Goal: Task Accomplishment & Management: Manage account settings

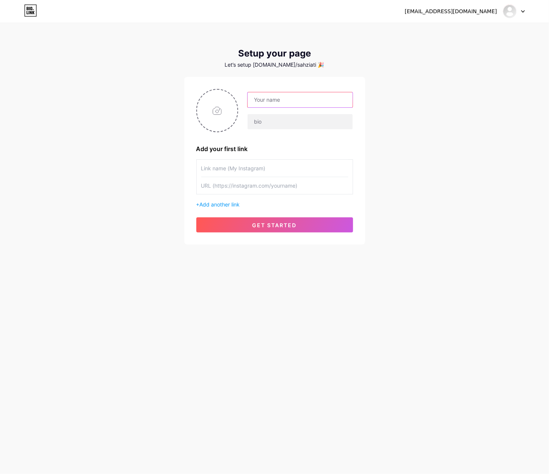
click at [305, 96] on input "text" at bounding box center [300, 99] width 105 height 15
click at [296, 91] on div "wazetoto" at bounding box center [274, 110] width 157 height 43
click at [298, 101] on input "wazetoto" at bounding box center [300, 99] width 105 height 15
type input "wazetotoscattergacor"
click at [347, 116] on input "text" at bounding box center [300, 121] width 105 height 15
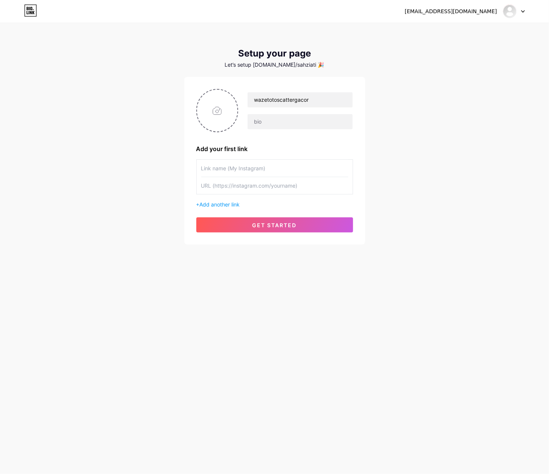
click at [391, 125] on div "[EMAIL_ADDRESS][DOMAIN_NAME] Dashboard Logout Setup your page Let’s setup [DOMA…" at bounding box center [274, 134] width 549 height 269
click at [329, 107] on input "wazetotoscattergacor" at bounding box center [300, 99] width 105 height 15
click at [305, 173] on input "text" at bounding box center [274, 168] width 147 height 17
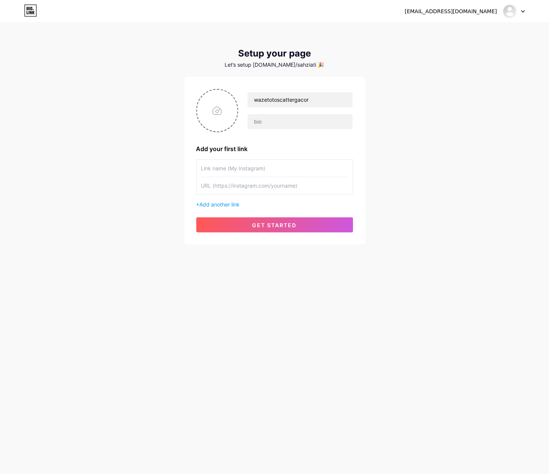
paste input "wazetotoscattergacor"
type input "wazetotoscattergacor"
click at [223, 115] on input "file" at bounding box center [217, 111] width 41 height 42
type input "C:\fakepath\waze_pp.png"
click at [370, 62] on div "[EMAIL_ADDRESS][DOMAIN_NAME] Dashboard Logout Setup your page Let’s setup [DOMA…" at bounding box center [274, 134] width 549 height 269
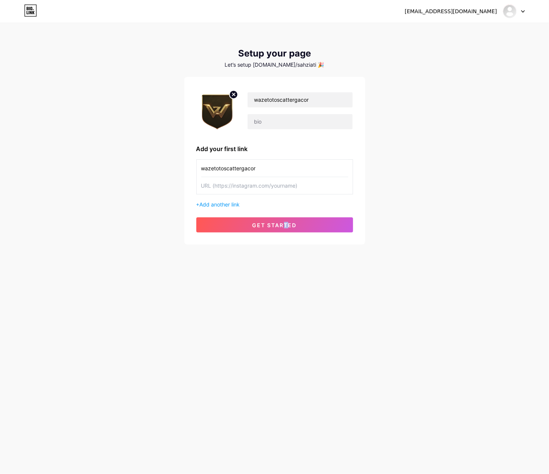
click at [286, 329] on div "[EMAIL_ADDRESS][DOMAIN_NAME] Dashboard Logout Setup your page Let’s setup [DOMA…" at bounding box center [274, 237] width 549 height 474
click at [287, 328] on div "[EMAIL_ADDRESS][DOMAIN_NAME] Dashboard Logout Setup your page Let’s setup [DOMA…" at bounding box center [274, 237] width 549 height 474
drag, startPoint x: 467, startPoint y: 97, endPoint x: 432, endPoint y: 100, distance: 35.9
click at [466, 98] on div "[EMAIL_ADDRESS][DOMAIN_NAME] Dashboard Logout Setup your page Let’s setup [DOMA…" at bounding box center [274, 134] width 549 height 269
click at [329, 98] on input "wazetotoscattergacor" at bounding box center [300, 99] width 105 height 15
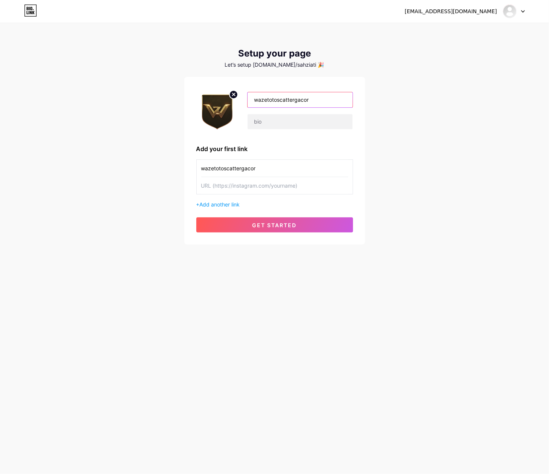
click at [329, 98] on input "wazetotoscattergacor" at bounding box center [300, 99] width 105 height 15
click at [397, 100] on div "[EMAIL_ADDRESS][DOMAIN_NAME] Dashboard Logout Setup your page Let’s setup [DOMA…" at bounding box center [274, 134] width 549 height 269
click at [289, 176] on input "wazetotoscattergacor" at bounding box center [274, 168] width 147 height 17
click at [287, 189] on input "text" at bounding box center [274, 185] width 147 height 17
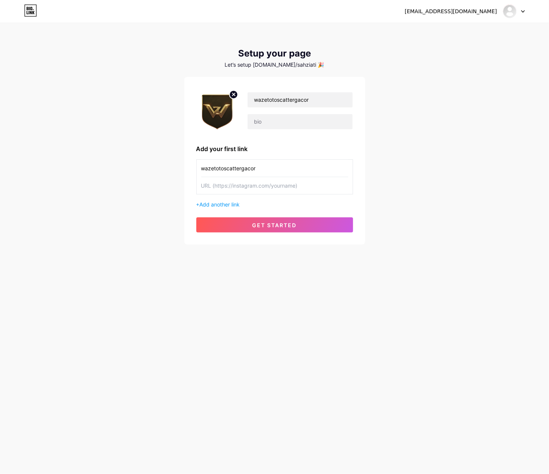
paste input "[URL][DOMAIN_NAME]"
type input "[URL][DOMAIN_NAME]"
click at [278, 224] on span "get started" at bounding box center [275, 225] width 44 height 6
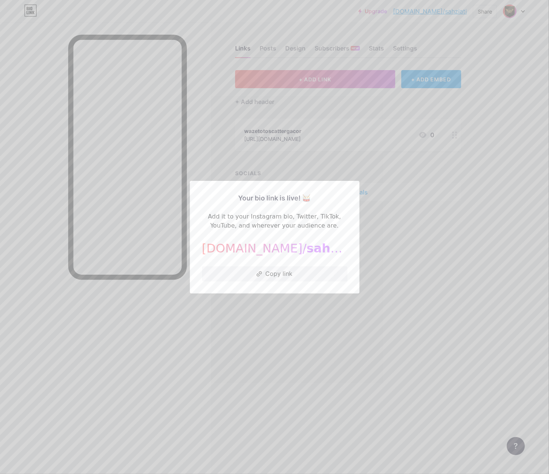
click at [391, 290] on div at bounding box center [274, 237] width 549 height 474
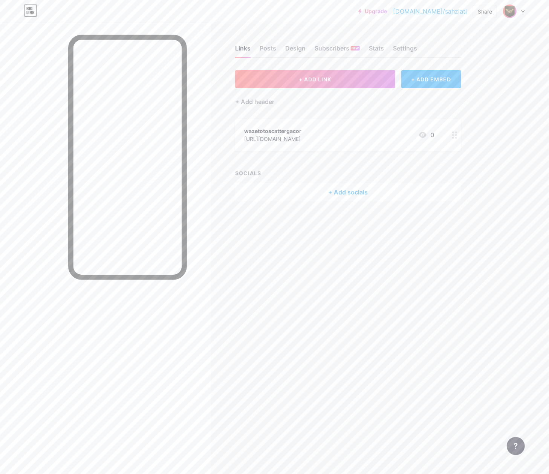
click at [302, 138] on div "[URL][DOMAIN_NAME]" at bounding box center [272, 139] width 57 height 8
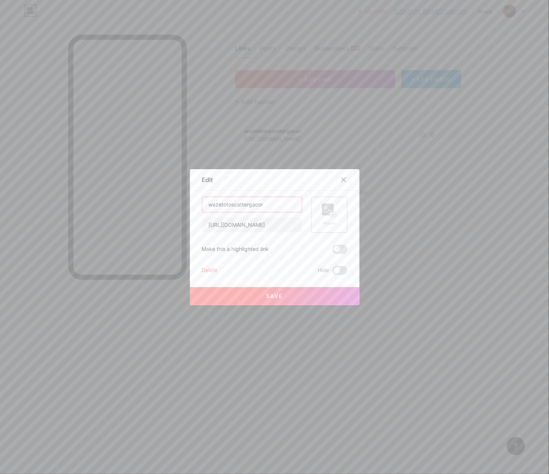
click at [285, 205] on input "wazetotoscattergacor" at bounding box center [252, 204] width 100 height 15
type input "Lo"
click at [95, 309] on div at bounding box center [274, 237] width 549 height 474
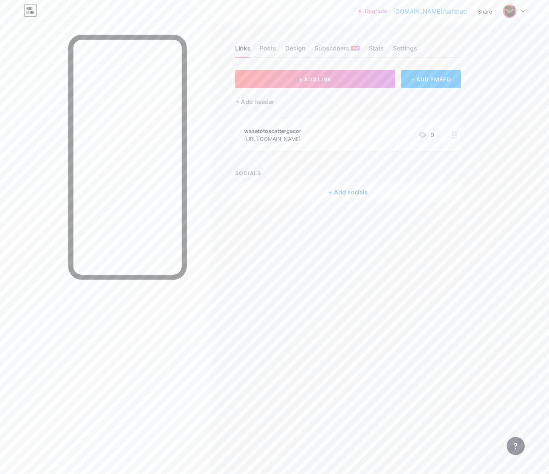
click at [302, 131] on div "wazetotoscattergacor" at bounding box center [272, 131] width 57 height 8
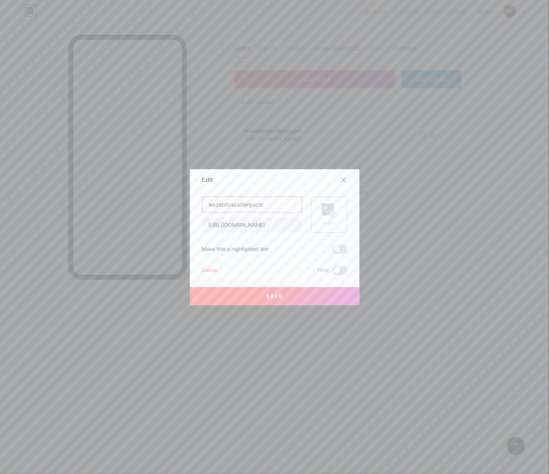
drag, startPoint x: 272, startPoint y: 205, endPoint x: 175, endPoint y: 208, distance: 96.9
click at [175, 208] on div "Edit Content YouTube Play YouTube video without leaving your page. ADD Vimeo Pl…" at bounding box center [274, 237] width 549 height 474
paste input "Login WAZETOTO"
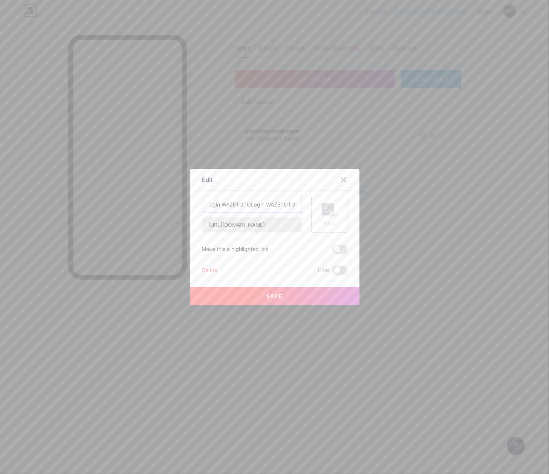
paste input "text"
type input "Login WAZETOTO"
click at [332, 216] on rect at bounding box center [333, 215] width 6 height 4
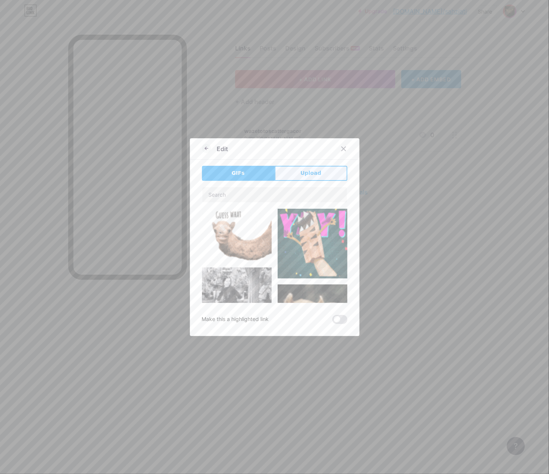
click at [301, 172] on span "Upload" at bounding box center [310, 173] width 21 height 8
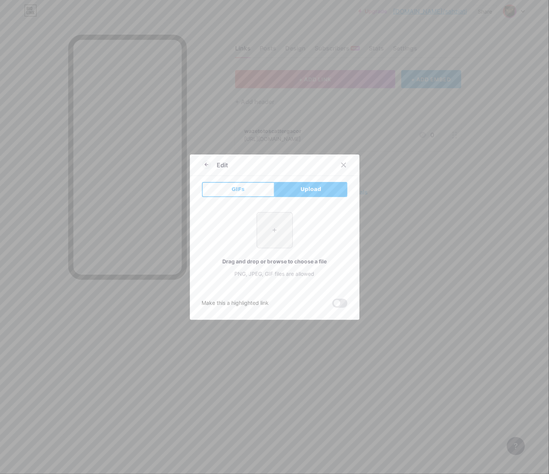
click at [271, 231] on input "file" at bounding box center [274, 230] width 35 height 35
type input "C:\fakepath\waze_pp.png"
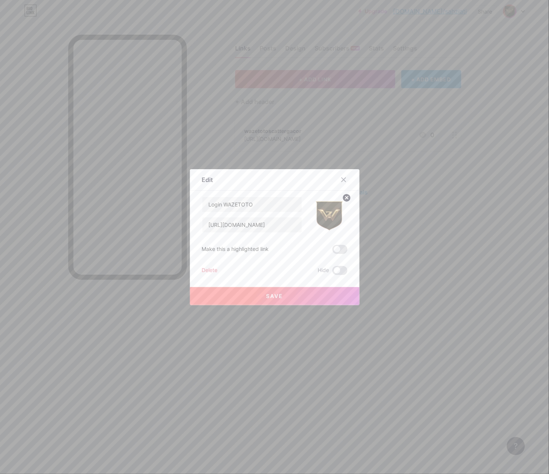
click at [294, 300] on button "Save" at bounding box center [275, 296] width 170 height 18
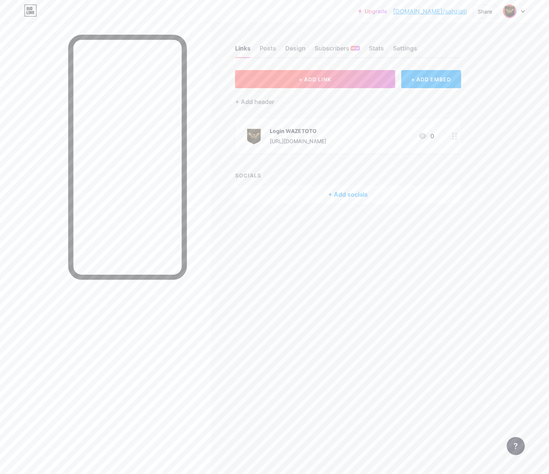
click at [348, 80] on button "+ ADD LINK" at bounding box center [315, 79] width 160 height 18
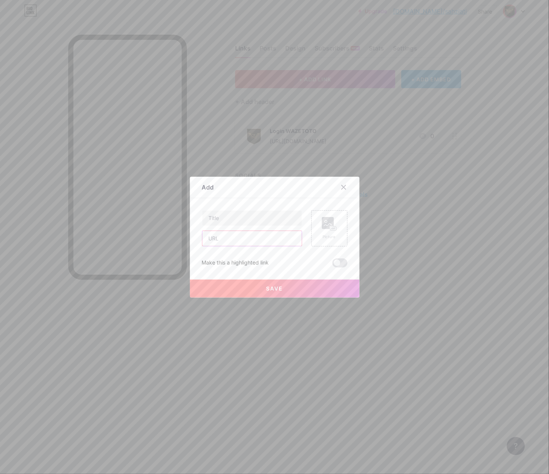
paste input "[URL][DOMAIN_NAME]"
click at [237, 237] on input "text" at bounding box center [252, 238] width 100 height 15
type input "[URL][DOMAIN_NAME]"
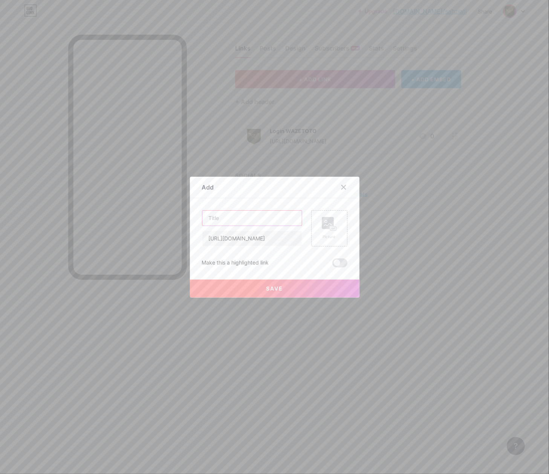
click at [261, 214] on input "text" at bounding box center [252, 218] width 100 height 15
paste input "Daftar WAZETOTO"
paste input "text"
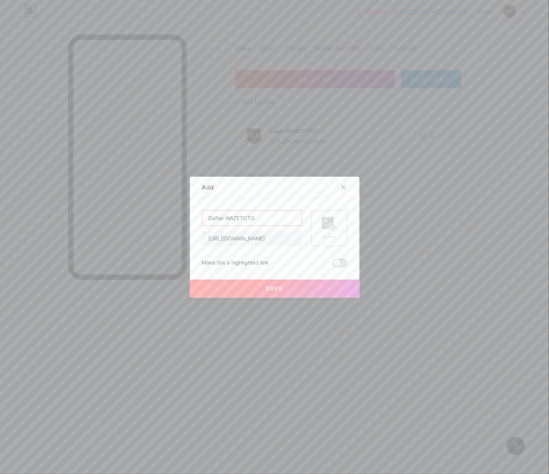
scroll to position [0, 0]
type input "Daftar WAZETOTO"
click at [330, 227] on rect at bounding box center [333, 229] width 6 height 4
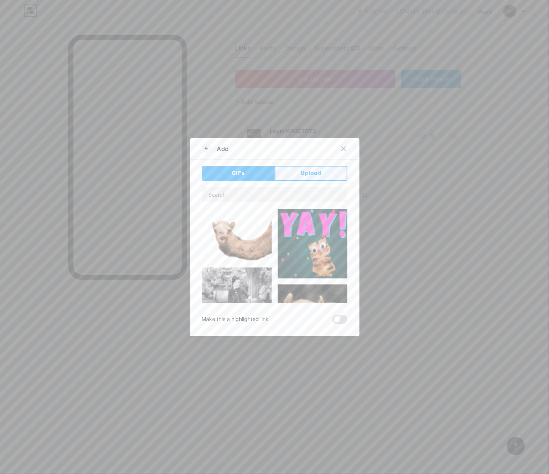
click at [320, 167] on button "Upload" at bounding box center [311, 173] width 73 height 15
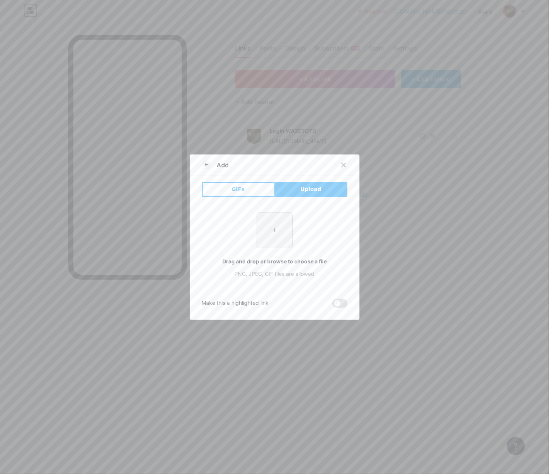
click at [283, 227] on input "file" at bounding box center [274, 230] width 35 height 35
type input "C:\fakepath\waze_pp.png"
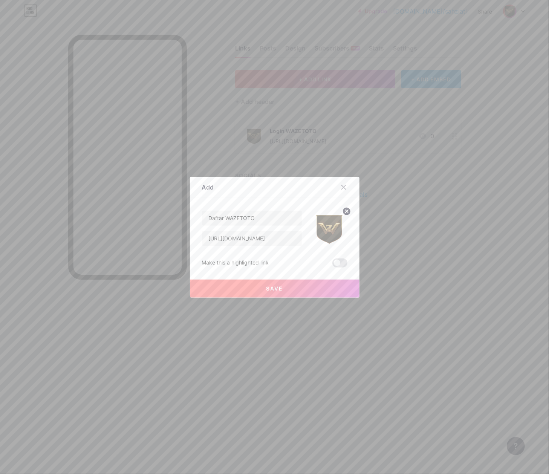
click at [308, 293] on button "Save" at bounding box center [275, 289] width 170 height 18
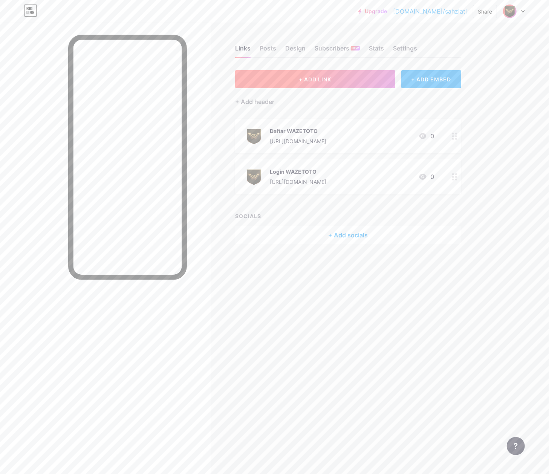
click at [291, 74] on button "+ ADD LINK" at bounding box center [315, 79] width 160 height 18
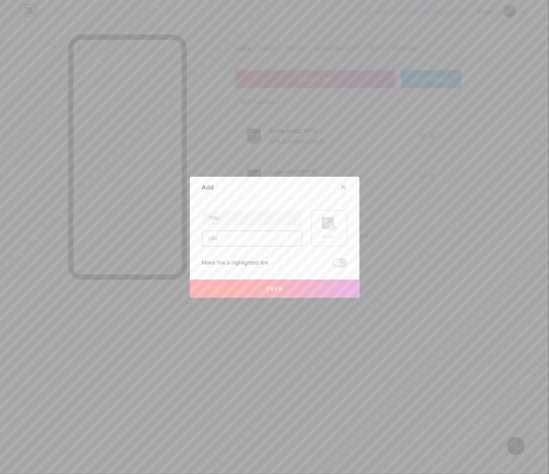
click at [230, 245] on input "text" at bounding box center [252, 238] width 100 height 15
paste input "[URL][DOMAIN_NAME]"
type input "[URL][DOMAIN_NAME]"
paste input "RTP Gacor"
click at [265, 215] on input "text" at bounding box center [252, 218] width 100 height 15
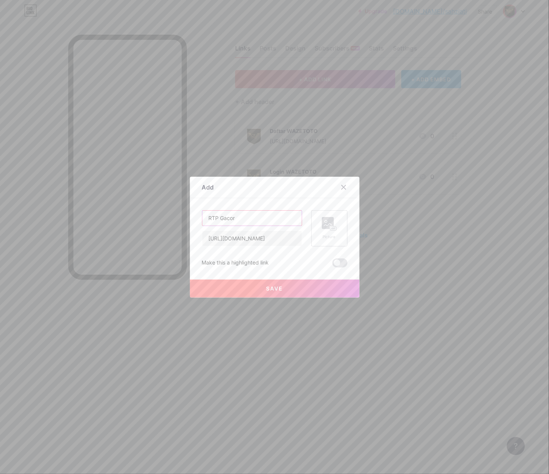
type input "RTP Gacor"
click at [339, 228] on div "Picture" at bounding box center [329, 228] width 36 height 36
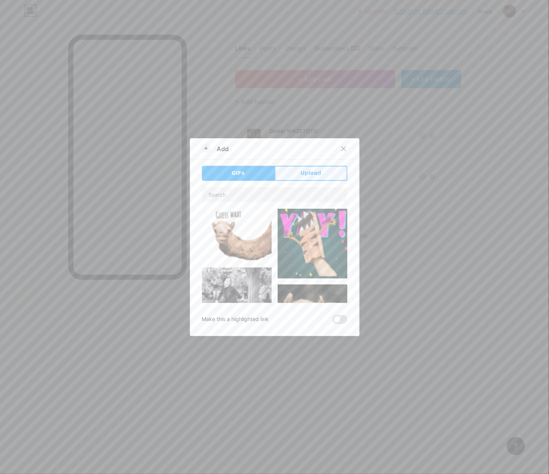
click at [312, 178] on button "Upload" at bounding box center [311, 173] width 73 height 15
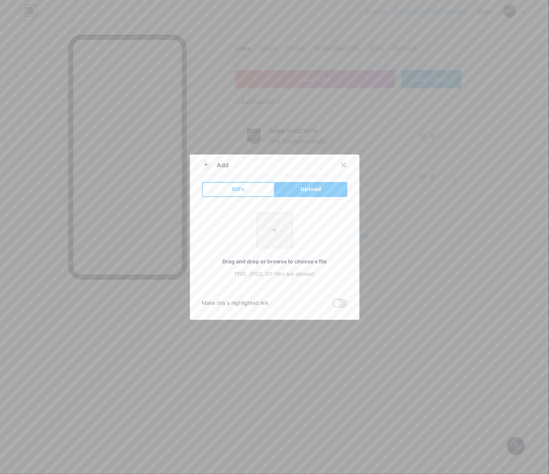
click at [278, 230] on input "file" at bounding box center [274, 230] width 35 height 35
type input "C:\fakepath\waze_pp.png"
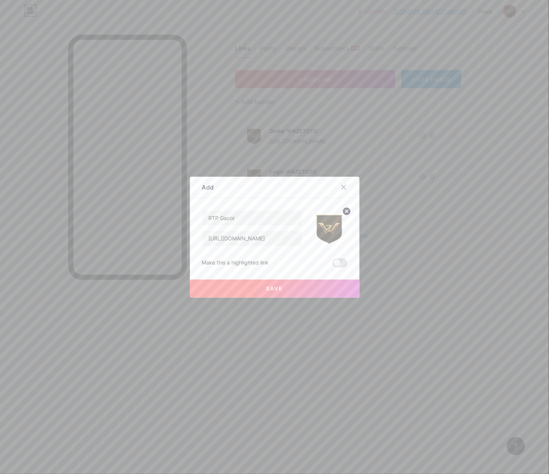
click at [280, 293] on button "Save" at bounding box center [275, 289] width 170 height 18
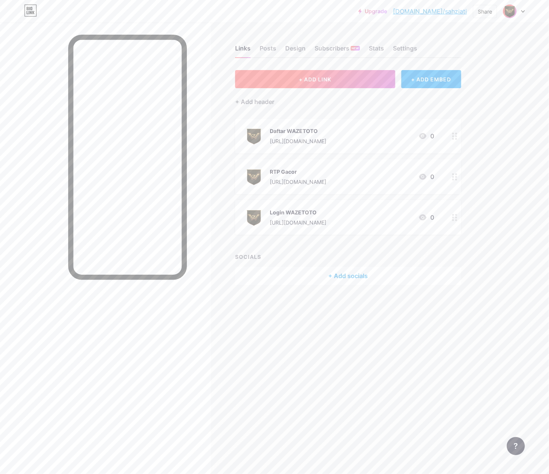
click at [363, 78] on button "+ ADD LINK" at bounding box center [315, 79] width 160 height 18
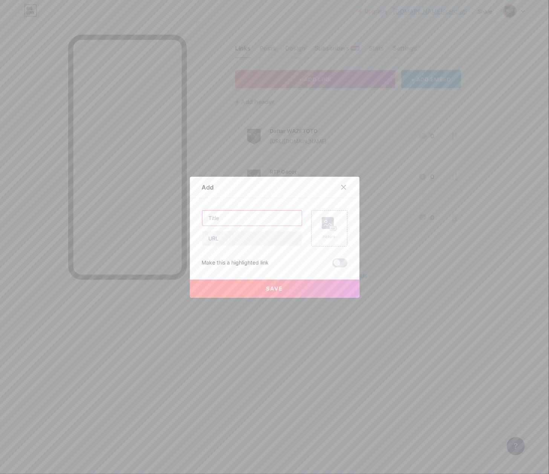
click at [254, 217] on input "text" at bounding box center [252, 218] width 100 height 15
click at [244, 236] on input "text" at bounding box center [252, 238] width 100 height 15
paste input "[URL][DOMAIN_NAME]"
type input "[URL][DOMAIN_NAME]"
paste input "Live Bola"
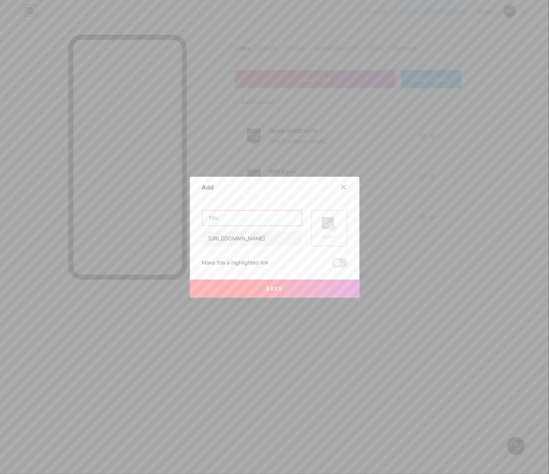
click at [266, 224] on input "text" at bounding box center [252, 218] width 100 height 15
type input "Live Bola"
click at [350, 234] on div "Add Content YouTube Play YouTube video without leaving your page. ADD Vimeo Pla…" at bounding box center [275, 237] width 170 height 121
click at [333, 237] on div "Picture" at bounding box center [329, 228] width 36 height 36
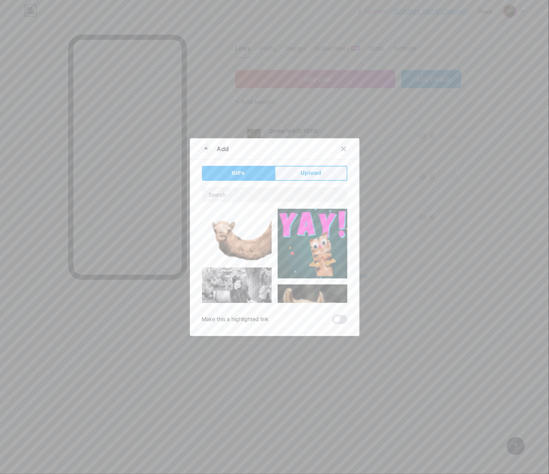
click at [313, 172] on span "Upload" at bounding box center [310, 173] width 21 height 8
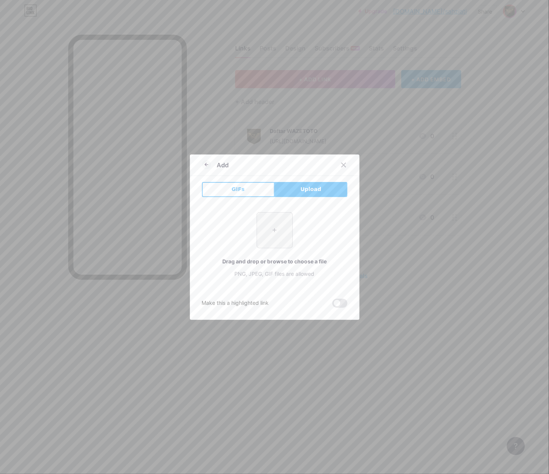
click at [276, 243] on input "file" at bounding box center [274, 230] width 35 height 35
type input "C:\fakepath\waze_pp.png"
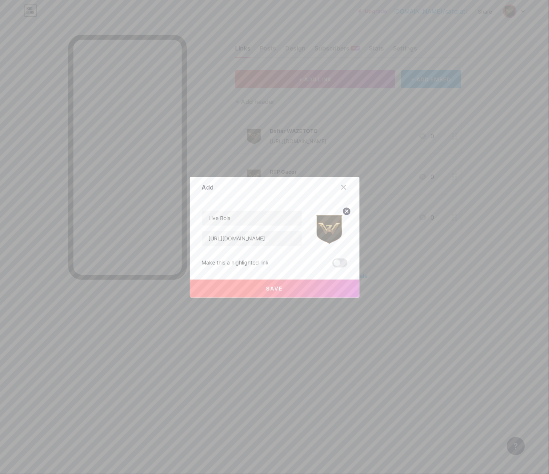
click at [270, 292] on button "Save" at bounding box center [275, 289] width 170 height 18
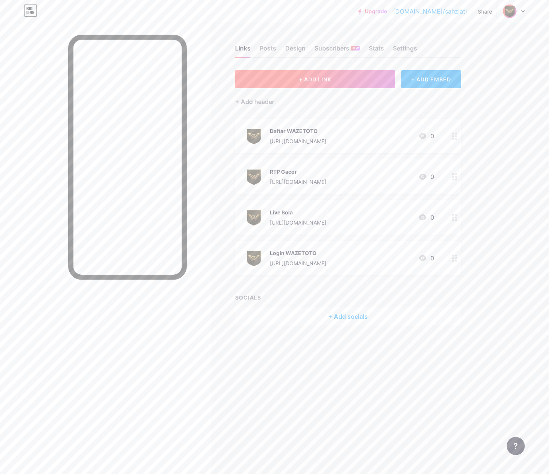
click at [313, 81] on span "+ ADD LINK" at bounding box center [315, 79] width 32 height 6
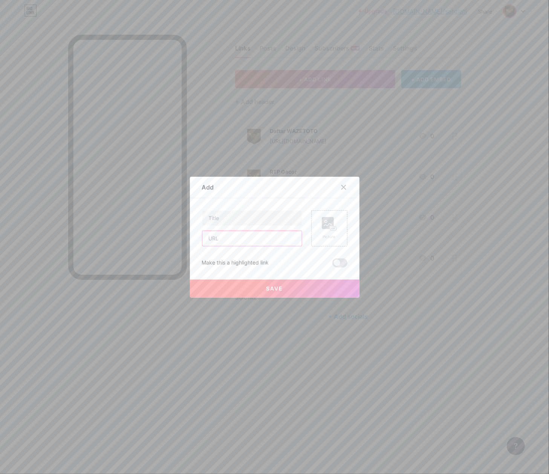
click at [252, 236] on input "text" at bounding box center [252, 238] width 100 height 15
paste input "[URL][DOMAIN_NAME]"
type input "[URL][DOMAIN_NAME]"
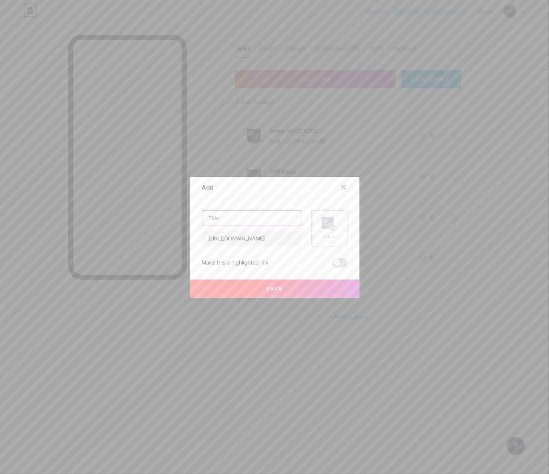
drag, startPoint x: 264, startPoint y: 224, endPoint x: 281, endPoint y: 222, distance: 17.0
click at [265, 224] on input "text" at bounding box center [252, 218] width 100 height 15
paste input "Group Facebook"
type input "Group Facebook"
click at [332, 226] on icon at bounding box center [329, 224] width 15 height 14
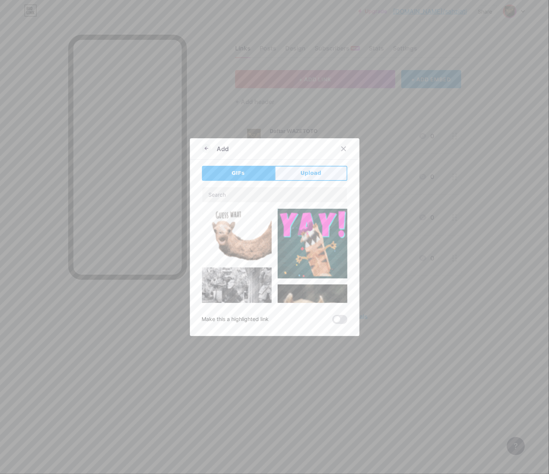
click at [329, 168] on button "Upload" at bounding box center [311, 173] width 73 height 15
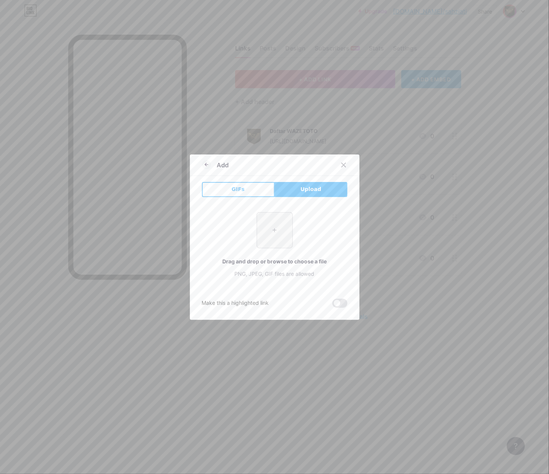
click at [271, 234] on input "file" at bounding box center [274, 230] width 35 height 35
type input "C:\fakepath\waze_pp.png"
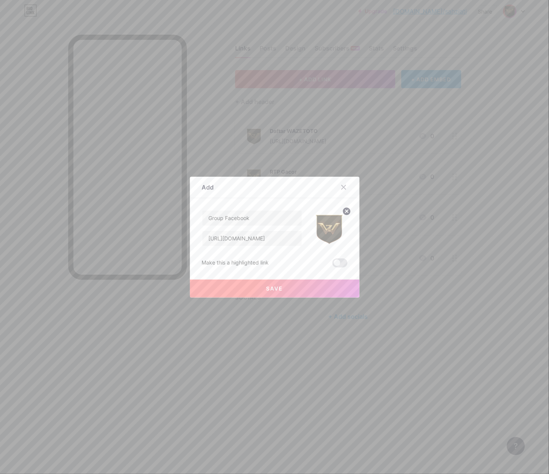
click at [278, 291] on span "Save" at bounding box center [274, 288] width 17 height 6
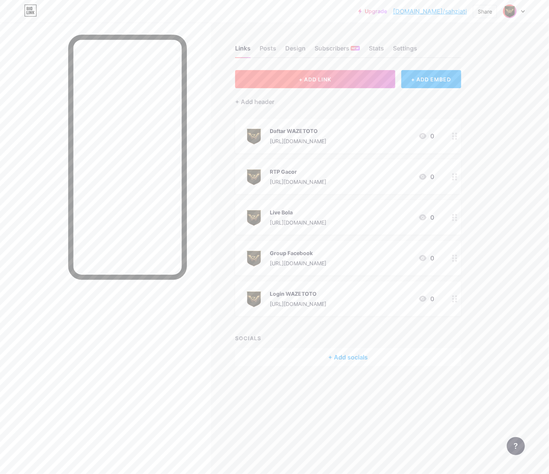
click at [318, 79] on span "+ ADD LINK" at bounding box center [315, 79] width 32 height 6
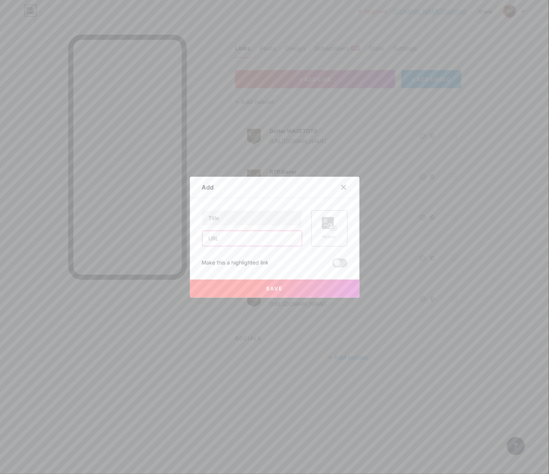
click at [239, 245] on input "text" at bounding box center [252, 238] width 100 height 15
paste input "[URL][DOMAIN_NAME]"
type input "[URL][DOMAIN_NAME]"
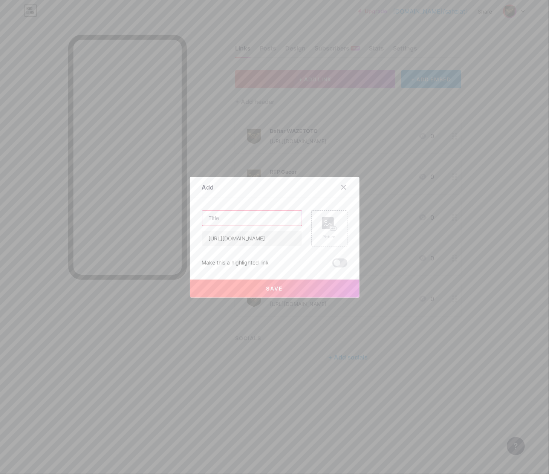
click at [248, 221] on input "text" at bounding box center [252, 218] width 100 height 15
paste input "WhatsApp"
type input "WhatsApp"
click at [322, 224] on rect at bounding box center [328, 223] width 12 height 12
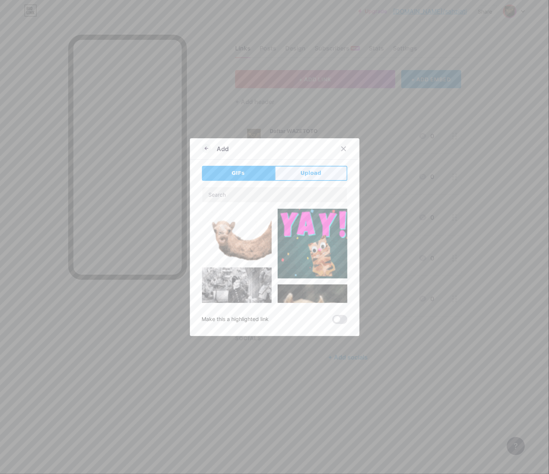
click at [319, 175] on button "Upload" at bounding box center [311, 173] width 73 height 15
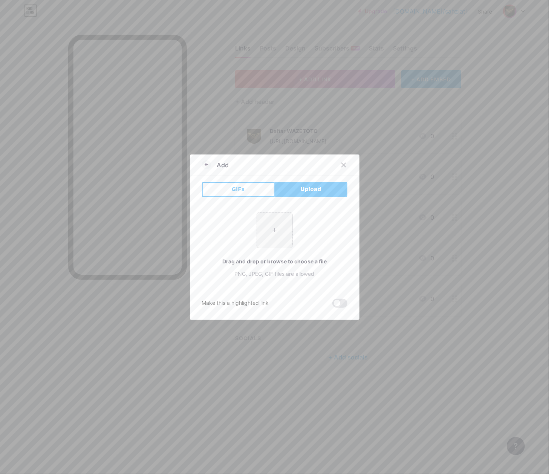
click at [270, 230] on input "file" at bounding box center [274, 230] width 35 height 35
type input "C:\fakepath\waze_pp.png"
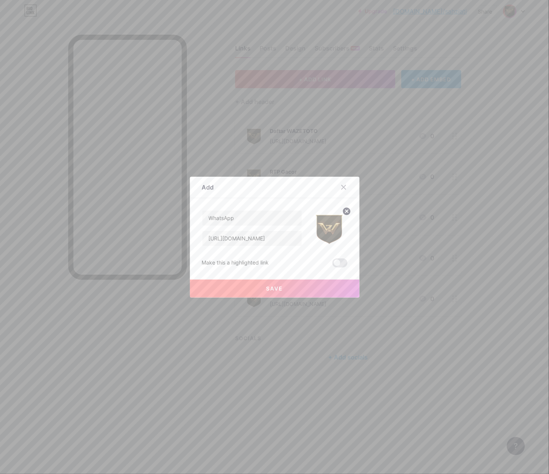
click at [285, 285] on button "Save" at bounding box center [275, 289] width 170 height 18
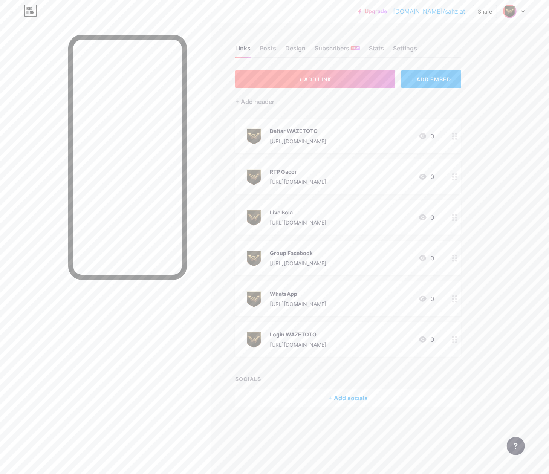
click at [342, 84] on button "+ ADD LINK" at bounding box center [315, 79] width 160 height 18
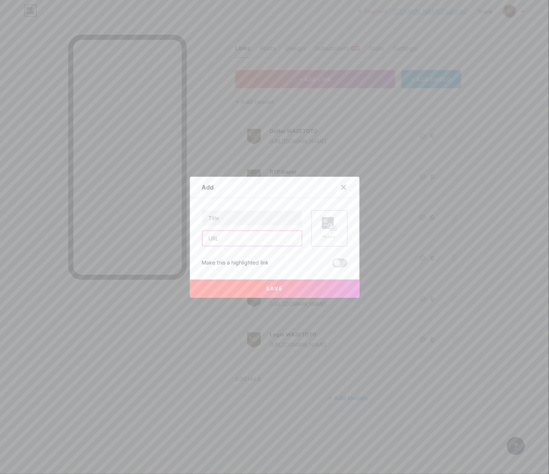
click at [247, 244] on input "text" at bounding box center [252, 238] width 100 height 15
paste input "[URL][DOMAIN_NAME]"
type input "[URL][DOMAIN_NAME]"
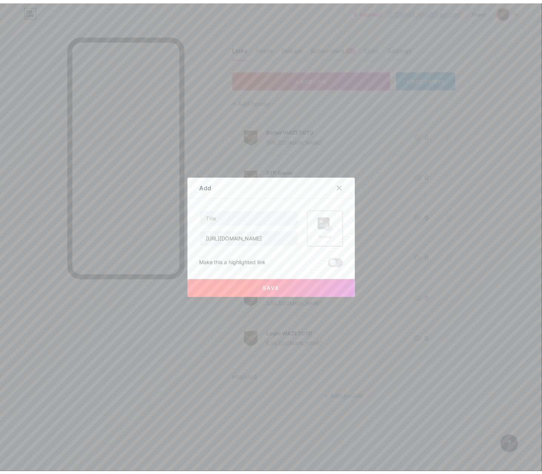
scroll to position [0, 0]
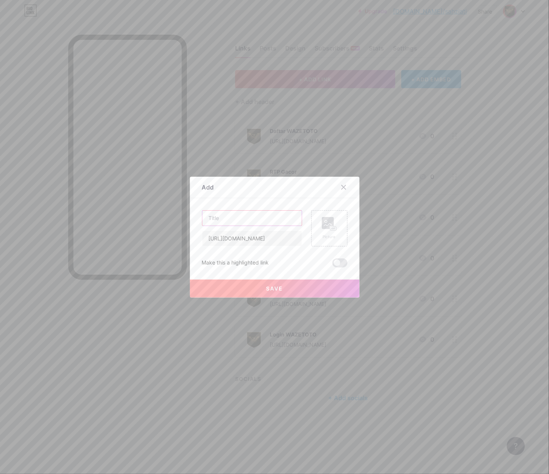
click at [261, 221] on input "text" at bounding box center [252, 218] width 100 height 15
paste input "Telegram"
type input "Telegram"
click at [334, 228] on div "Picture" at bounding box center [329, 228] width 36 height 36
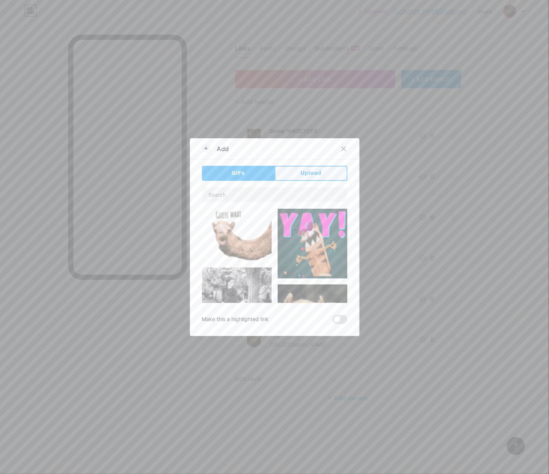
click at [317, 174] on button "Upload" at bounding box center [311, 173] width 73 height 15
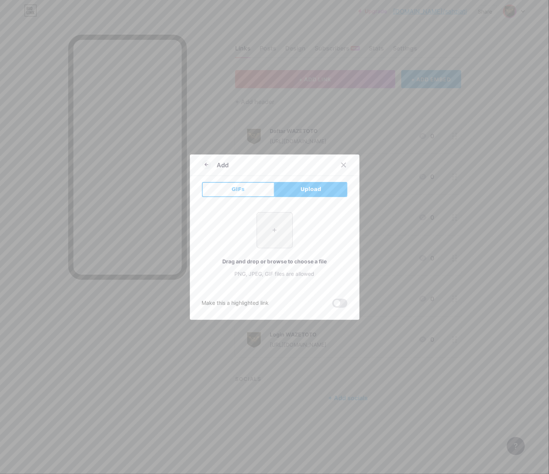
click at [288, 248] on input "file" at bounding box center [274, 230] width 35 height 35
type input "C:\fakepath\waze_pp.png"
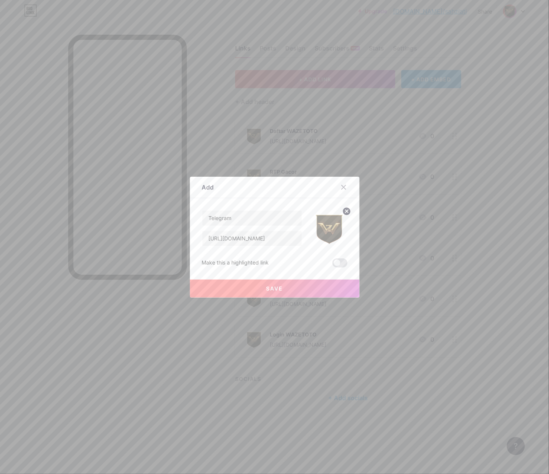
click at [267, 285] on span "Save" at bounding box center [274, 288] width 17 height 6
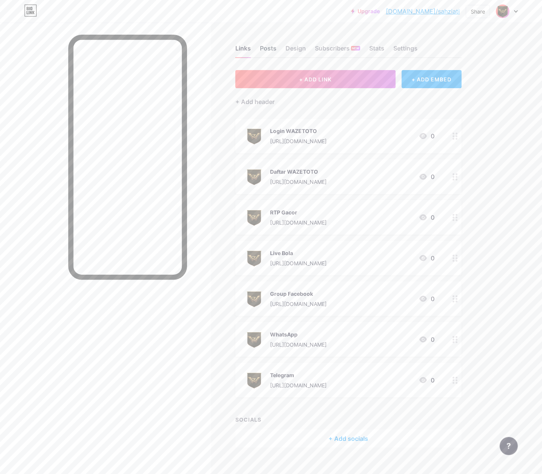
click at [274, 47] on div "Posts" at bounding box center [268, 51] width 17 height 14
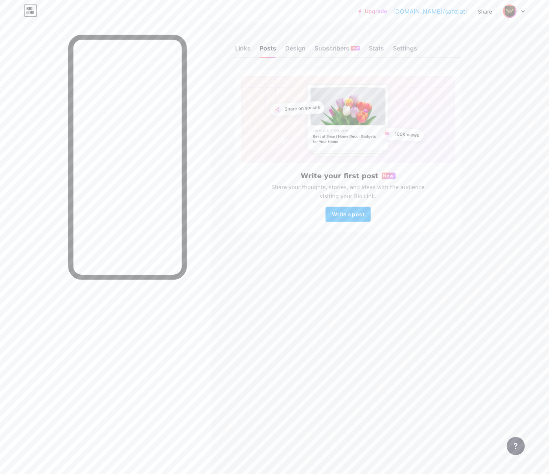
click at [297, 43] on div "Links Posts Design Subscribers NEW Stats Settings" at bounding box center [348, 45] width 226 height 26
click at [295, 53] on div "Design" at bounding box center [295, 51] width 20 height 14
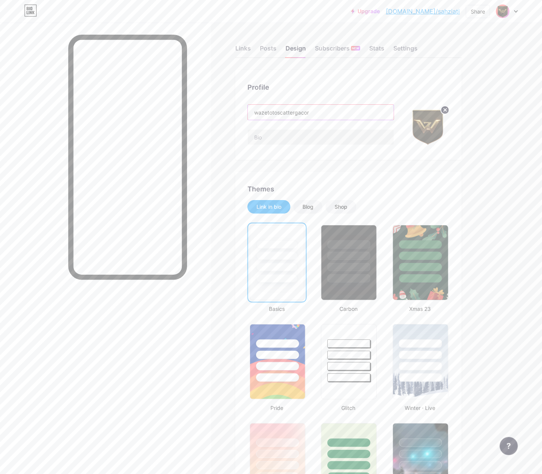
click at [331, 112] on input "wazetotoscattergacor" at bounding box center [321, 112] width 146 height 15
click at [315, 141] on input "text" at bounding box center [321, 137] width 146 height 15
click at [342, 112] on input "wazetotoscattergacor" at bounding box center [321, 112] width 146 height 15
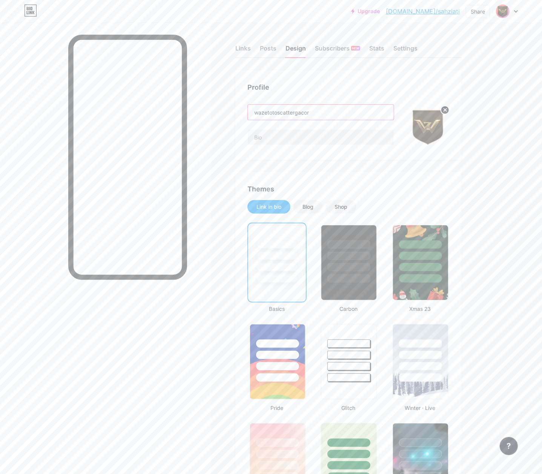
paste input "WAZETOTO Situs Slot Gacor Provider Paling Untung"
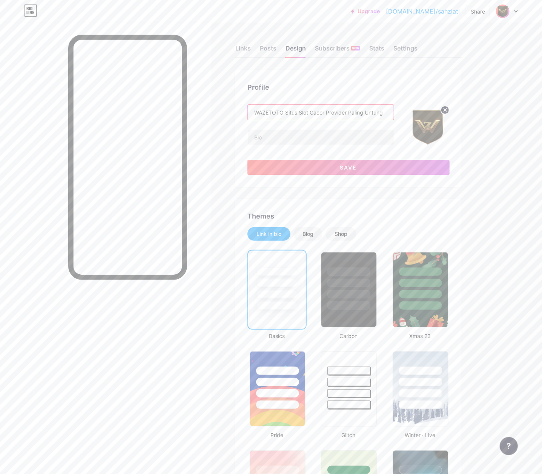
type input "WAZETOTO Situs Slot Gacor Provider Paling Untung"
click at [370, 136] on input "text" at bounding box center [321, 137] width 146 height 15
paste input "WAZETOTO situs slot gacor dengan provider paling untung, sajikan peluang jackpo…"
type input "WAZETOTO situs slot gacor dengan provider paling untung, sajikan peluang jackpo…"
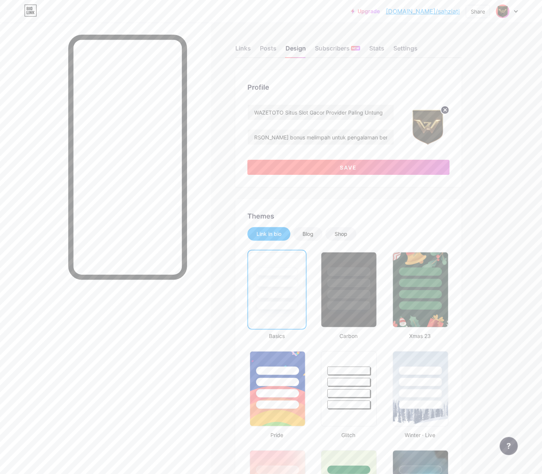
scroll to position [0, 0]
click at [399, 164] on button "Save" at bounding box center [348, 167] width 202 height 15
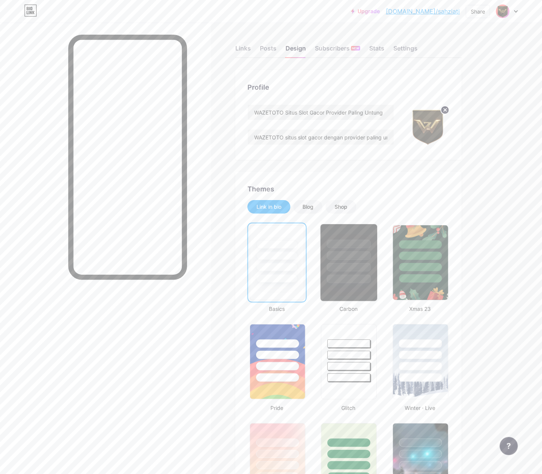
click at [337, 252] on div at bounding box center [349, 255] width 44 height 9
click at [344, 342] on div at bounding box center [349, 343] width 44 height 9
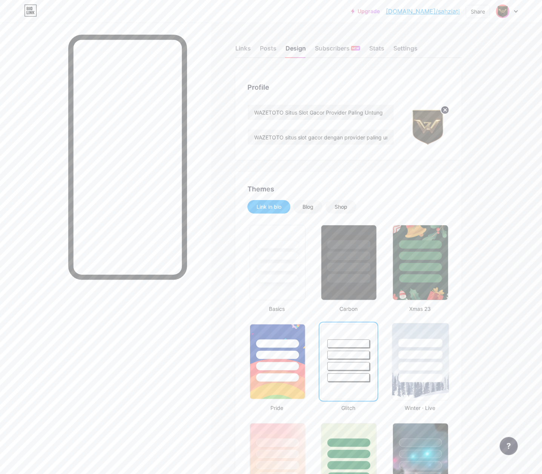
click at [412, 339] on div at bounding box center [420, 343] width 44 height 9
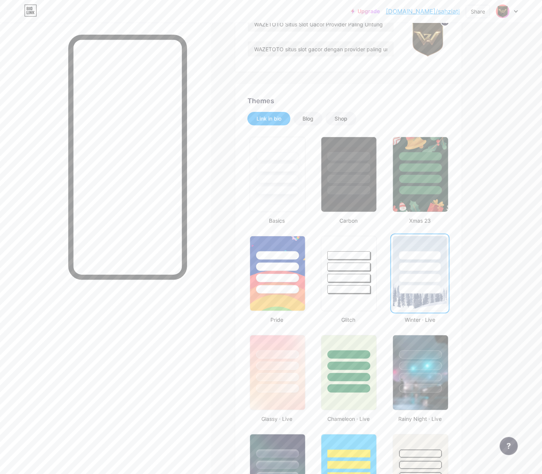
scroll to position [100, 0]
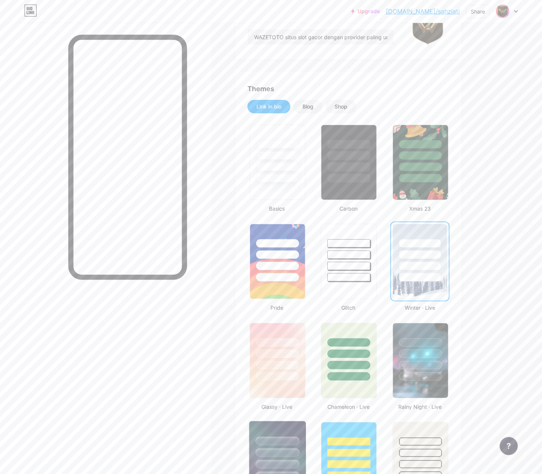
click at [276, 430] on div at bounding box center [277, 450] width 57 height 59
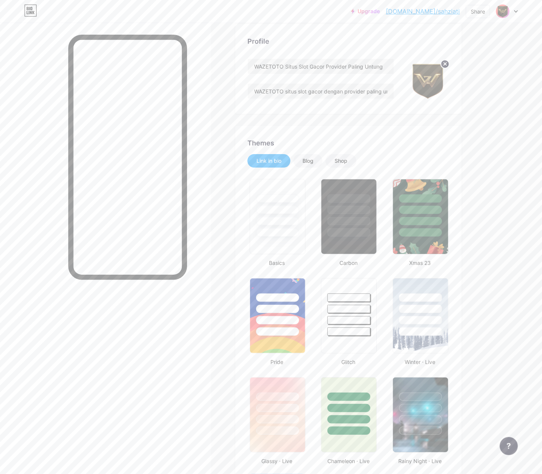
scroll to position [0, 0]
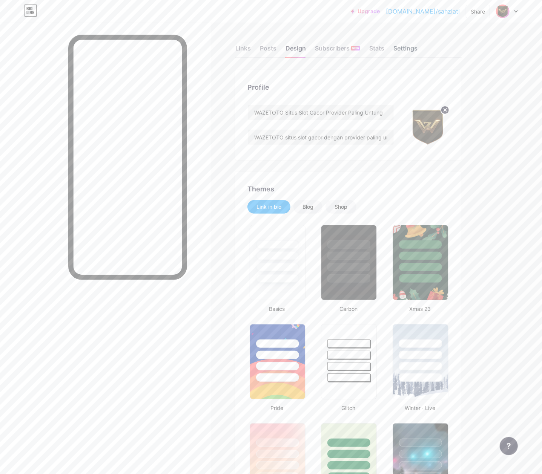
click at [401, 47] on div "Settings" at bounding box center [405, 51] width 24 height 14
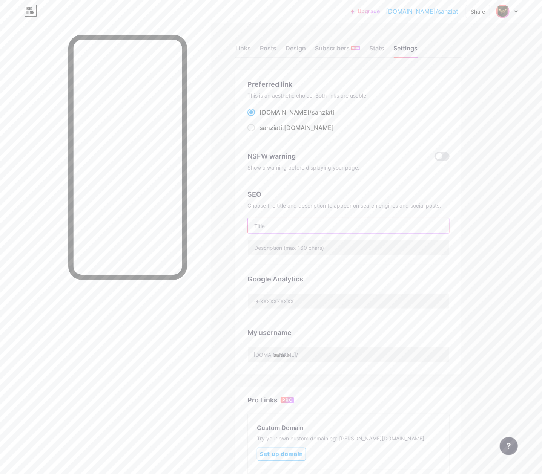
click at [357, 222] on input "text" at bounding box center [348, 225] width 201 height 15
paste input "WAZETOTO Situs Slot Gacor Provider Paling Untung"
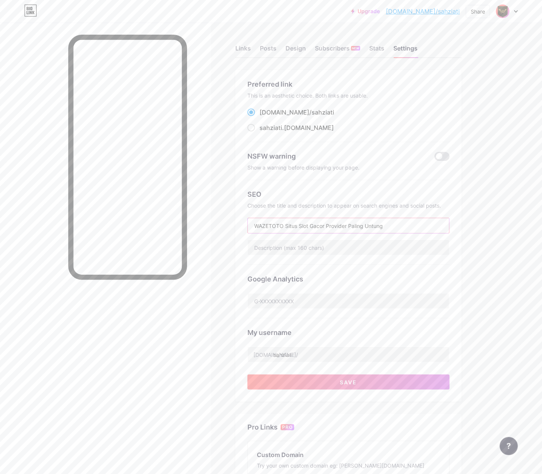
type input "WAZETOTO Situs Slot Gacor Provider Paling Untung"
click at [375, 249] on input "text" at bounding box center [348, 247] width 201 height 15
paste input "WAZETOTO situs slot gacor dengan provider paling untung, sajikan peluang jackpo…"
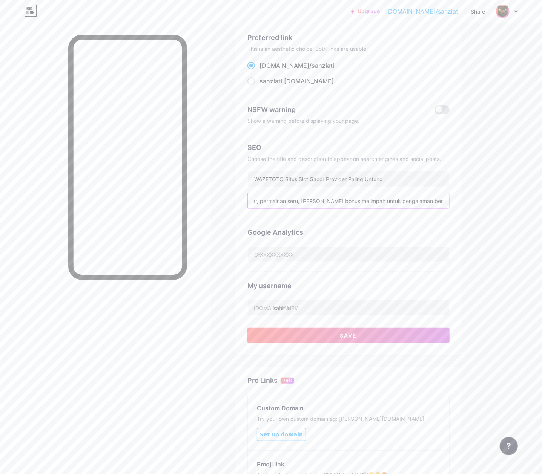
scroll to position [44, 0]
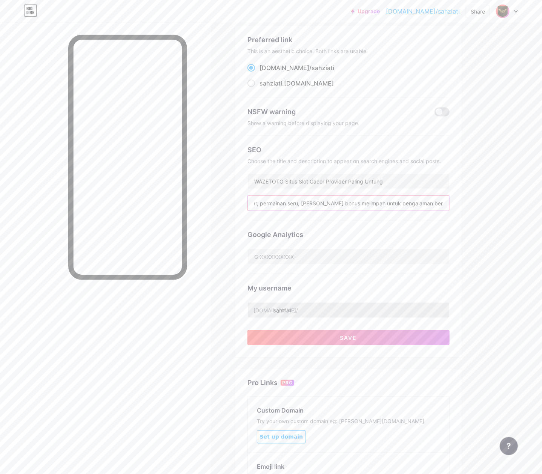
type input "WAZETOTO situs slot gacor dengan provider paling untung, sajikan peluang jackpo…"
click at [305, 312] on input "sahziati" at bounding box center [348, 310] width 201 height 15
click at [340, 307] on input "sahziati" at bounding box center [348, 310] width 201 height 15
paste input "wazetotoscattergacor"
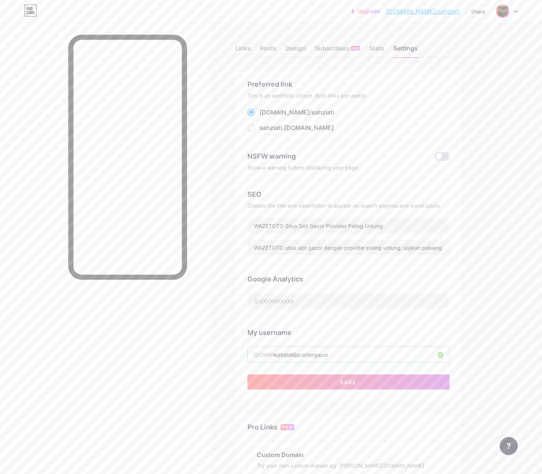
click at [391, 393] on div "Preferred link This is an aesthetic choice. Both links are usable. [DOMAIN_NAME…" at bounding box center [348, 236] width 226 height 332
click at [397, 382] on button "Save" at bounding box center [348, 382] width 202 height 15
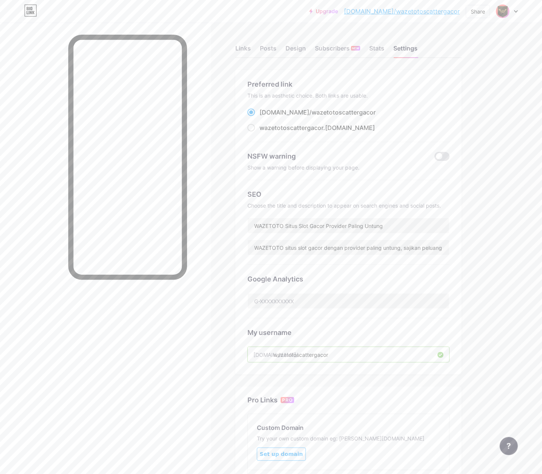
click at [299, 361] on input "wazetotoscattergacor" at bounding box center [348, 354] width 201 height 15
drag, startPoint x: 346, startPoint y: 355, endPoint x: 296, endPoint y: 366, distance: 50.9
click at [296, 366] on div "My username [DOMAIN_NAME]/ wazetotoscattergacor The username has already been t…" at bounding box center [348, 346] width 202 height 54
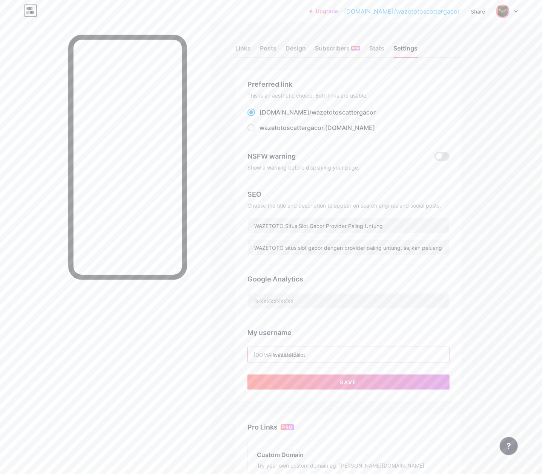
paste input "freespin"
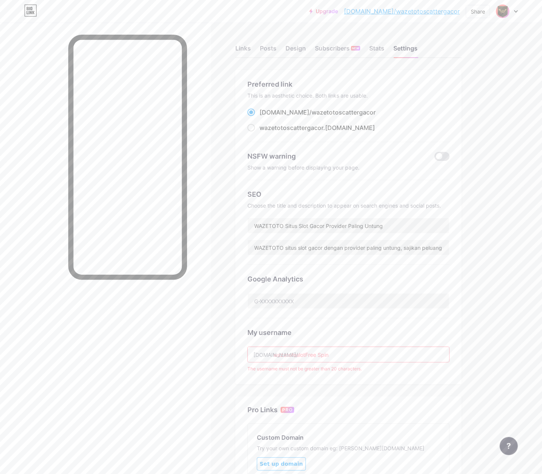
click at [198, 352] on div at bounding box center [105, 260] width 211 height 474
click at [411, 360] on input "wazetotoslotFree Spin" at bounding box center [348, 354] width 201 height 15
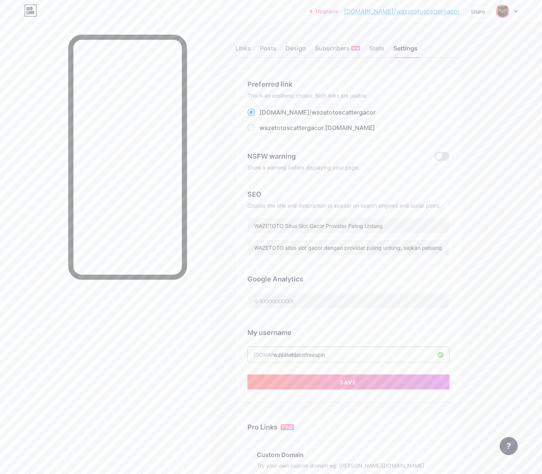
click at [472, 352] on div "Links Posts Design Subscribers NEW Stats Settings Preferred link This is an aes…" at bounding box center [246, 320] width 493 height 595
click at [470, 345] on div "Links Posts Design Subscribers NEW Stats Settings Preferred link This is an aes…" at bounding box center [246, 320] width 493 height 595
drag, startPoint x: 341, startPoint y: 354, endPoint x: 305, endPoint y: 373, distance: 40.8
click at [305, 373] on div "Preferred link This is an aesthetic choice. Both links are usable. [DOMAIN_NAME…" at bounding box center [348, 234] width 202 height 311
paste input "bebasip"
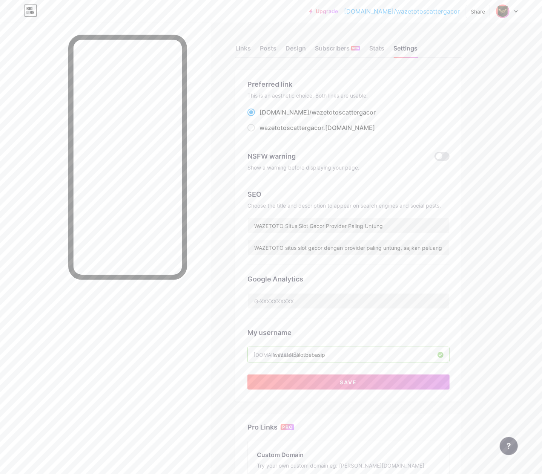
click at [473, 362] on div "Links Posts Design Subscribers NEW Stats Settings Preferred link This is an aes…" at bounding box center [246, 320] width 493 height 595
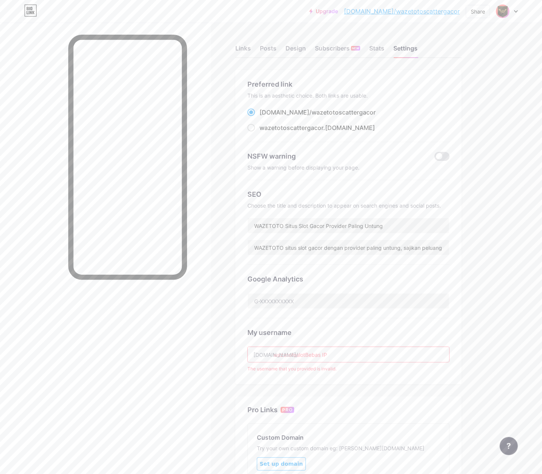
click at [328, 356] on input "wazetotoslotBebas IP" at bounding box center [348, 354] width 201 height 15
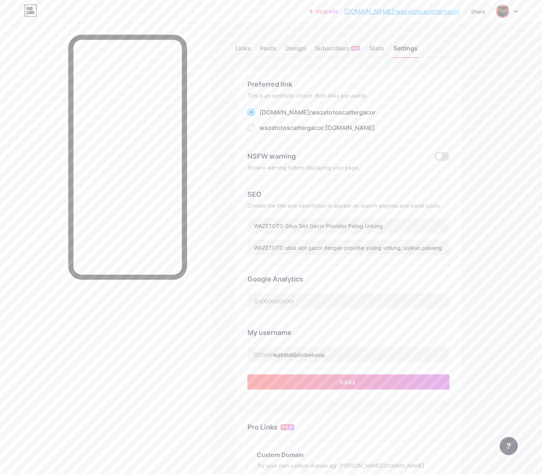
click at [473, 345] on div "Links Posts Design Subscribers NEW Stats Settings Preferred link This is an aes…" at bounding box center [246, 320] width 493 height 595
click at [368, 360] on input "wazetotoslotBebasIP" at bounding box center [348, 354] width 201 height 15
click at [381, 356] on input "wazetotoslotBebasIP" at bounding box center [348, 354] width 201 height 15
click at [363, 385] on button "Save" at bounding box center [348, 382] width 202 height 15
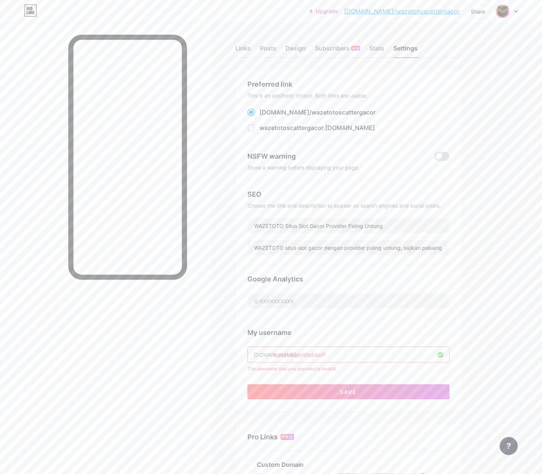
click at [335, 374] on div "Preferred link This is an aesthetic choice. Both links are usable. [DOMAIN_NAME…" at bounding box center [348, 239] width 202 height 320
click at [382, 358] on input "wazetotoslotBebasIP" at bounding box center [348, 354] width 201 height 15
click at [489, 372] on div "Links Posts Design Subscribers NEW Stats Settings Preferred link This is an aes…" at bounding box center [246, 325] width 493 height 605
click at [369, 359] on input "wazetotoslotBebasIP" at bounding box center [348, 354] width 201 height 15
drag, startPoint x: 504, startPoint y: 374, endPoint x: 497, endPoint y: 376, distance: 7.4
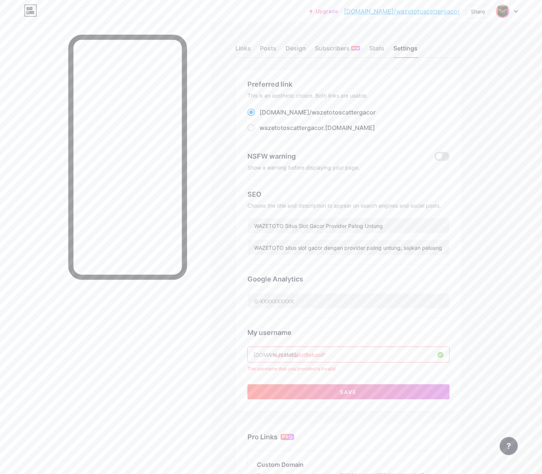
click at [501, 376] on div "Upgrade [DOMAIN_NAME]/wazeto... [DOMAIN_NAME]/wazetotoscattergacor Share Switch…" at bounding box center [271, 313] width 542 height 627
click at [374, 368] on div "The username that you provided is invalid." at bounding box center [348, 369] width 202 height 7
click at [371, 353] on input "wazetotoslotBebasIP" at bounding box center [348, 354] width 201 height 15
drag, startPoint x: 341, startPoint y: 354, endPoint x: 307, endPoint y: 362, distance: 34.8
click at [307, 362] on input "wazetotoslotBebasIP" at bounding box center [348, 354] width 201 height 15
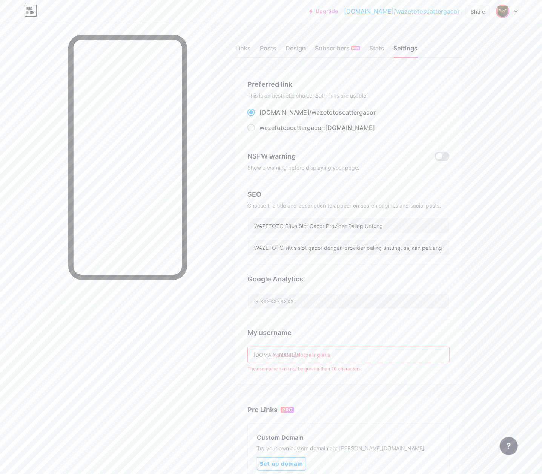
click at [426, 379] on div "Preferred link This is an aesthetic choice. Both links are usable. [DOMAIN_NAME…" at bounding box center [348, 227] width 226 height 314
click at [385, 375] on div "Preferred link This is an aesthetic choice. Both links are usable. [DOMAIN_NAME…" at bounding box center [348, 227] width 226 height 314
click at [375, 354] on input "wazetotoslotpalinglaris" at bounding box center [348, 354] width 201 height 15
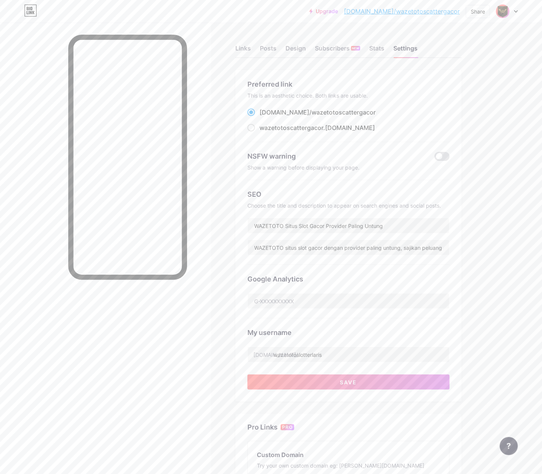
click at [492, 365] on div "Links Posts Design Subscribers NEW Stats Settings Preferred link This is an aes…" at bounding box center [246, 320] width 493 height 595
click at [374, 357] on input "wazetotoslotterlaris" at bounding box center [348, 354] width 201 height 15
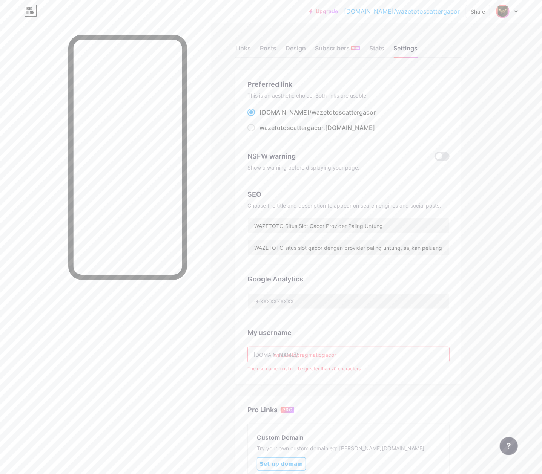
click at [479, 363] on div "Links Posts Design Subscribers NEW Stats Settings Preferred link This is an aes…" at bounding box center [246, 311] width 493 height 577
click at [382, 358] on input "wazetotopragmaticgacor" at bounding box center [348, 354] width 201 height 15
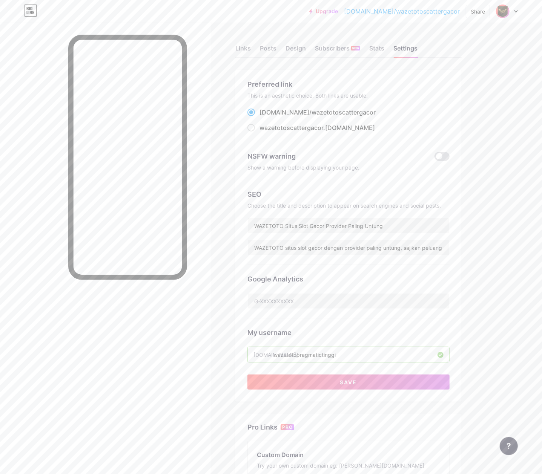
click at [496, 315] on div "Upgrade [DOMAIN_NAME]/wazeto... [DOMAIN_NAME]/wazetotoscattergacor Share Switch…" at bounding box center [271, 308] width 542 height 617
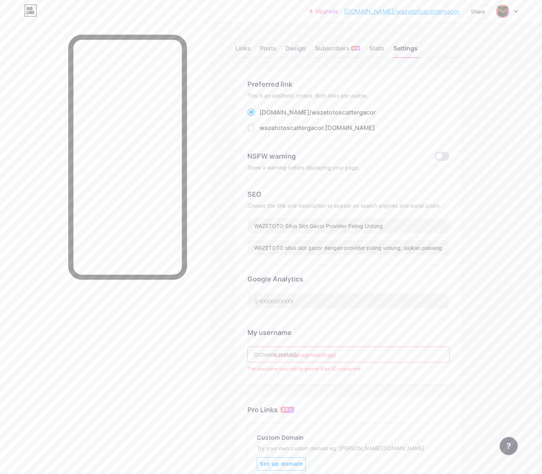
drag, startPoint x: 357, startPoint y: 357, endPoint x: 299, endPoint y: 381, distance: 63.3
click at [299, 381] on div "Preferred link This is an aesthetic choice. Both links are usable. [DOMAIN_NAME…" at bounding box center [348, 227] width 226 height 314
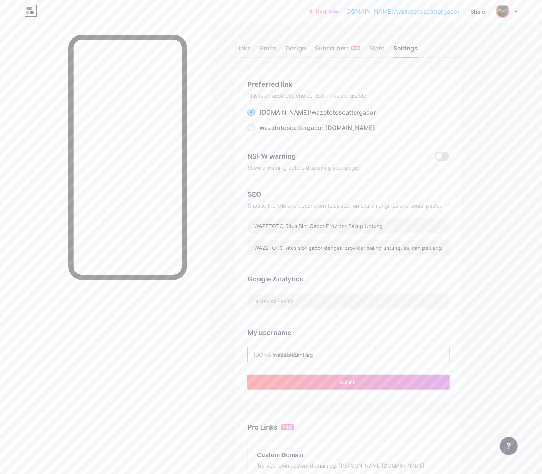
type input "wazetotoantilag"
click at [493, 349] on div "Upgrade [DOMAIN_NAME]/wazeto... [DOMAIN_NAME]/wazetotoscattergacor Share Switch…" at bounding box center [271, 308] width 542 height 617
click at [401, 384] on button "Save" at bounding box center [348, 382] width 202 height 15
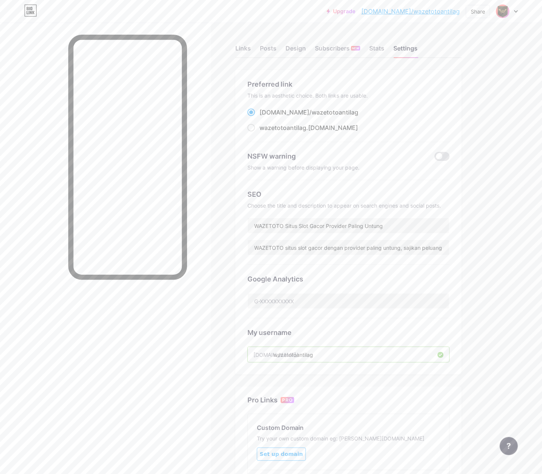
click at [343, 361] on input "wazetotoantilag" at bounding box center [348, 354] width 201 height 15
click at [479, 65] on div "Links Posts Design Subscribers NEW Stats Settings Preferred link This is an aes…" at bounding box center [246, 311] width 493 height 577
click at [243, 50] on div "Links" at bounding box center [242, 51] width 15 height 14
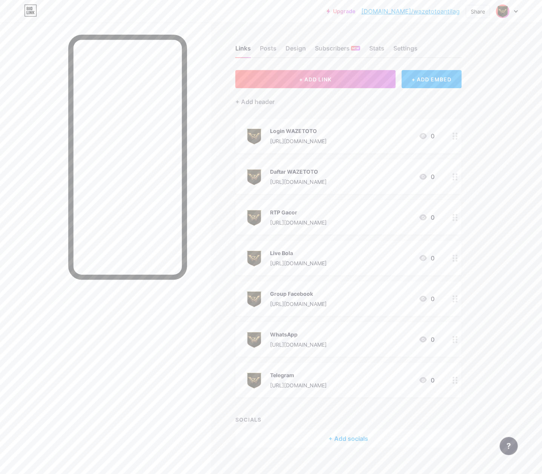
click at [428, 11] on link "[DOMAIN_NAME]/wazetotoantilag" at bounding box center [410, 11] width 98 height 9
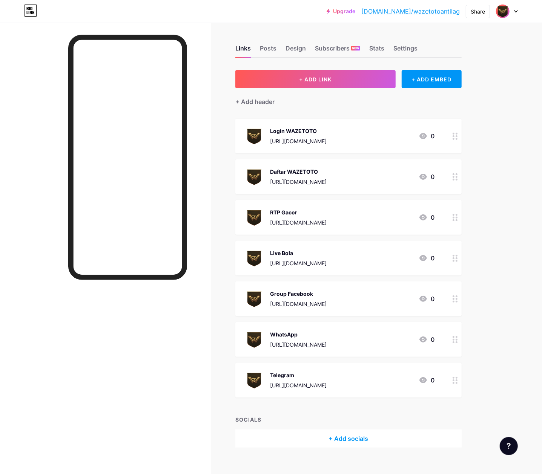
click at [142, 7] on div "Upgrade [DOMAIN_NAME]/wazeto... [DOMAIN_NAME]/wazetotoantilag Share Switch acco…" at bounding box center [271, 12] width 542 height 14
click at [441, 8] on link "[DOMAIN_NAME]/wazetotoantilag" at bounding box center [410, 11] width 98 height 9
